Goal: Information Seeking & Learning: Learn about a topic

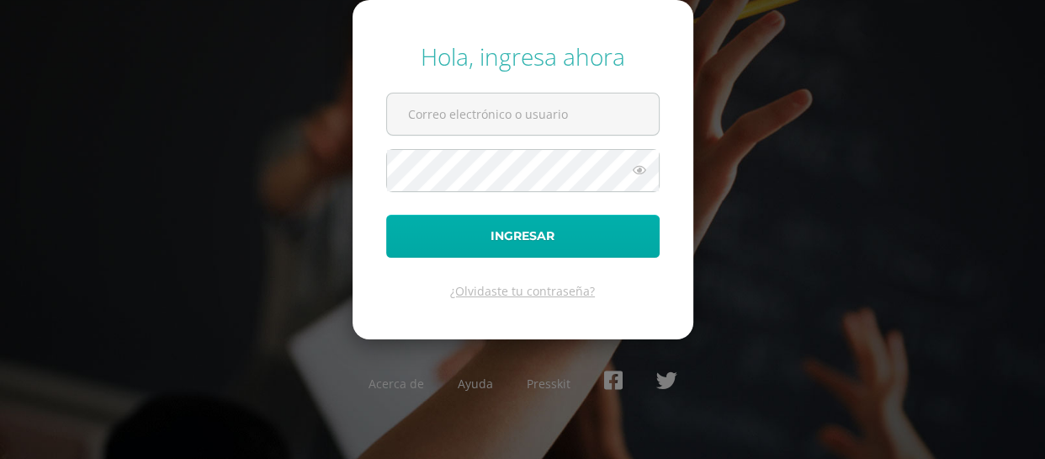
type input "[EMAIL_ADDRESS][DOMAIN_NAME]"
click at [480, 242] on button "Ingresar" at bounding box center [522, 236] width 273 height 43
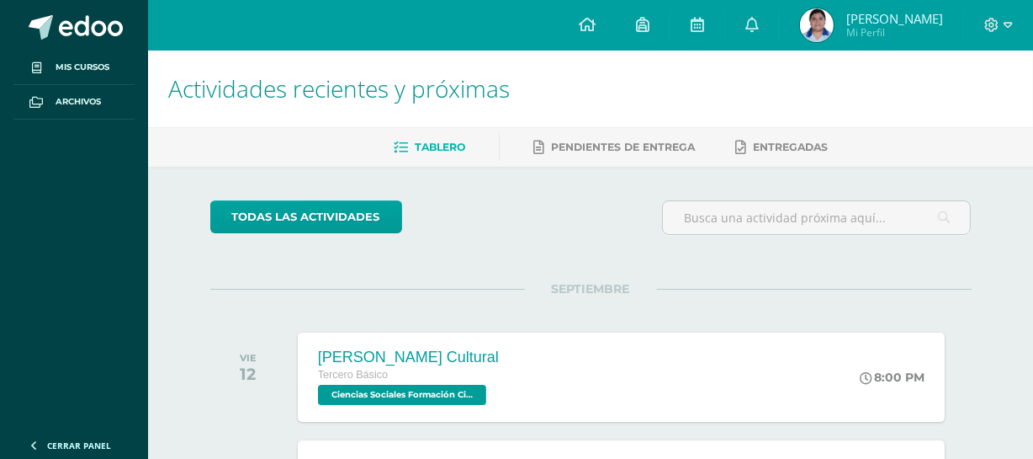
click at [480, 242] on div "todas las Actividades" at bounding box center [365, 224] width 323 height 48
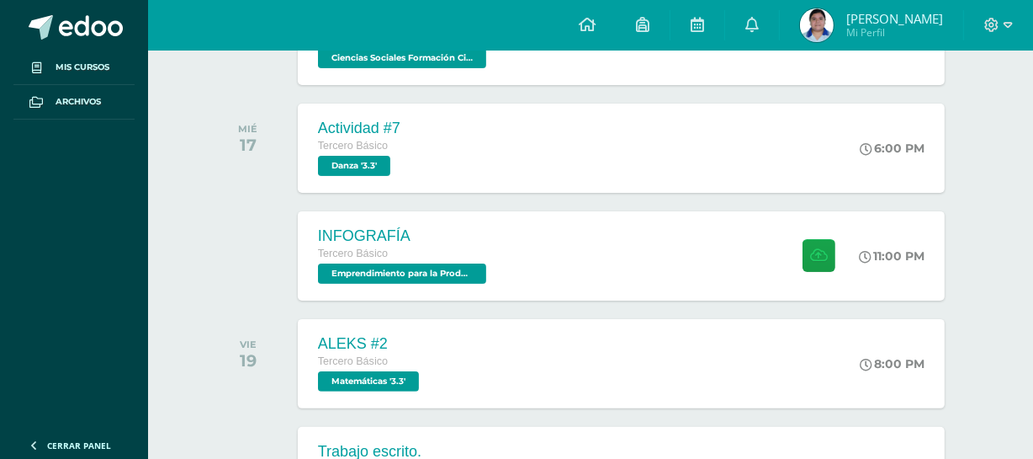
scroll to position [367, 0]
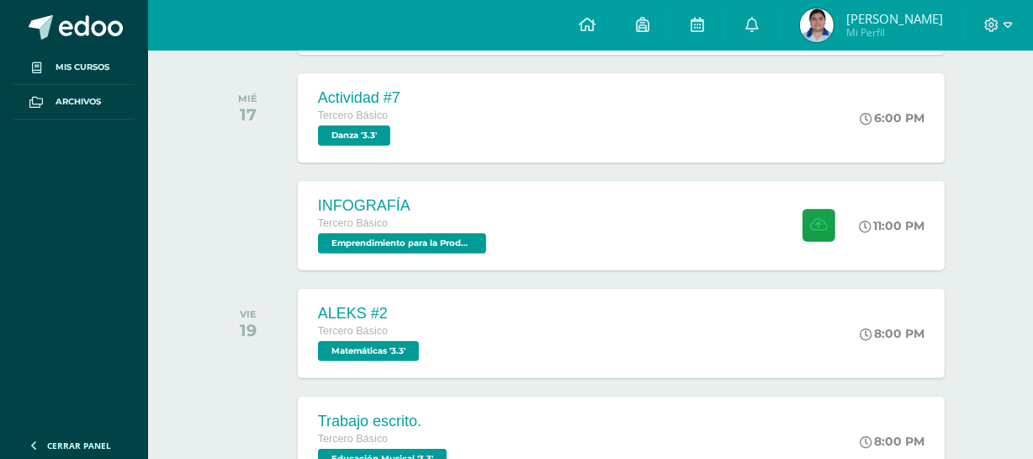
click at [480, 242] on span "Emprendimiento para la Productividad '3.3'" at bounding box center [402, 243] width 168 height 20
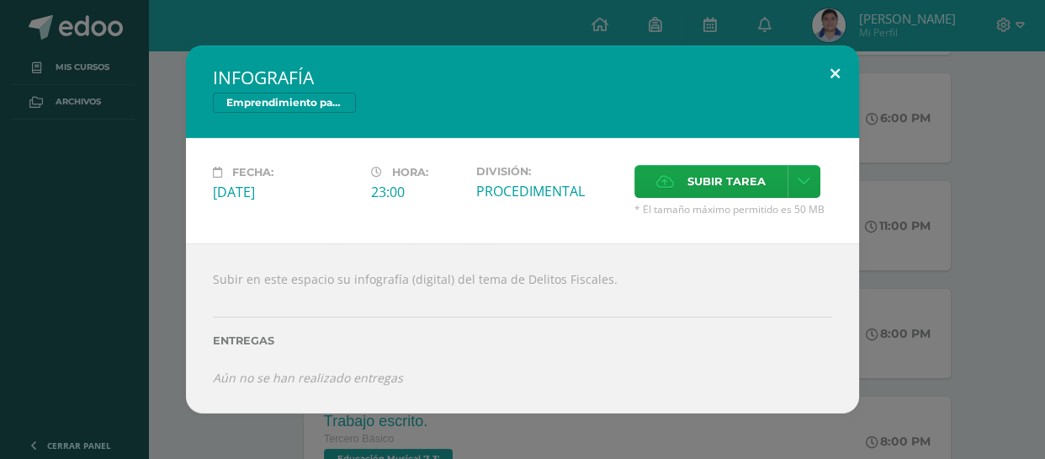
click at [836, 79] on button at bounding box center [835, 73] width 48 height 57
